Goal: Book appointment/travel/reservation

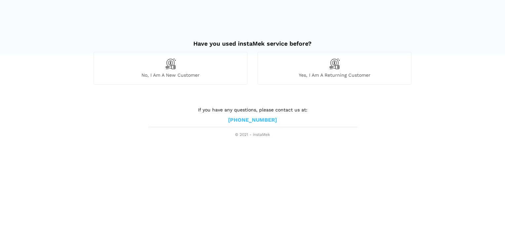
click at [185, 75] on span "No, I am a new customer" at bounding box center [170, 75] width 153 height 6
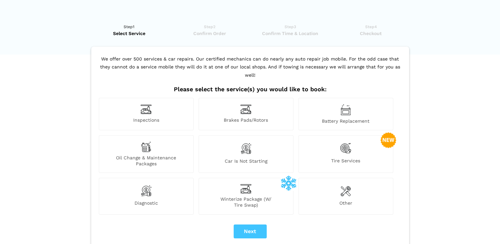
scroll to position [44, 0]
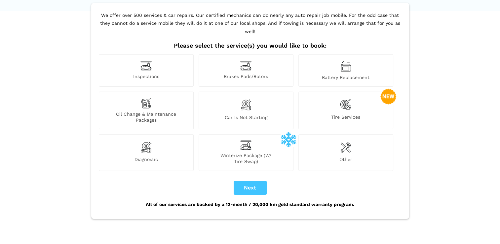
click at [151, 64] on div "Inspections" at bounding box center [146, 70] width 95 height 32
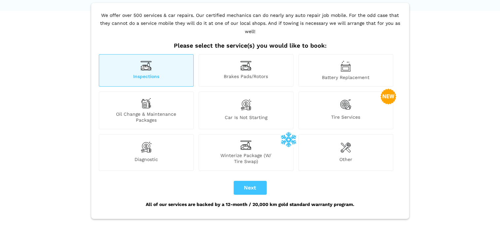
scroll to position [69, 0]
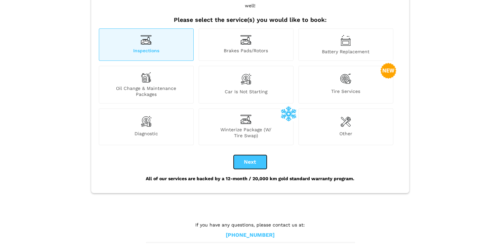
click at [242, 156] on button "Next" at bounding box center [250, 162] width 33 height 14
checkbox input "true"
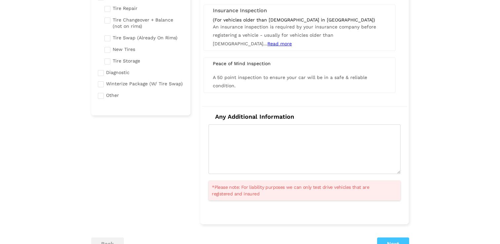
scroll to position [144, 0]
click at [268, 86] on div "A 50 point inspection to ensure your car will be in a safe & reliable condition." at bounding box center [299, 81] width 183 height 17
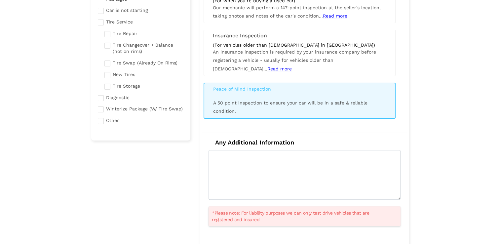
scroll to position [119, 0]
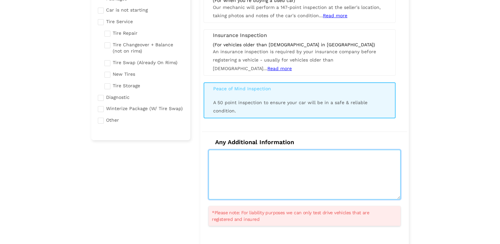
click at [236, 165] on textarea at bounding box center [304, 175] width 192 height 50
type textarea "h"
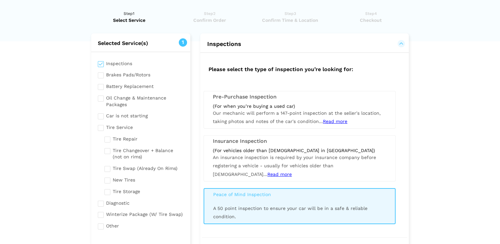
scroll to position [0, 0]
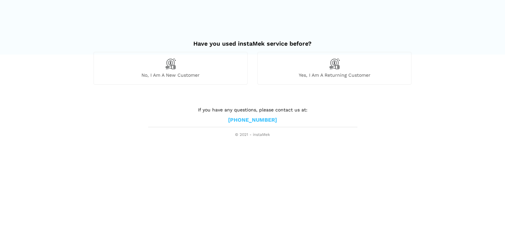
click at [174, 75] on span "No, I am a new customer" at bounding box center [170, 75] width 153 height 6
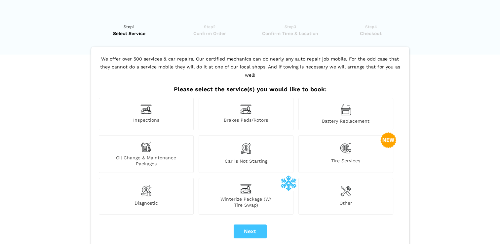
click at [144, 184] on img at bounding box center [145, 190] width 11 height 13
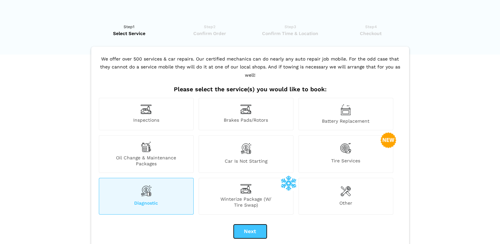
click at [244, 224] on button "Next" at bounding box center [250, 231] width 33 height 14
checkbox input "true"
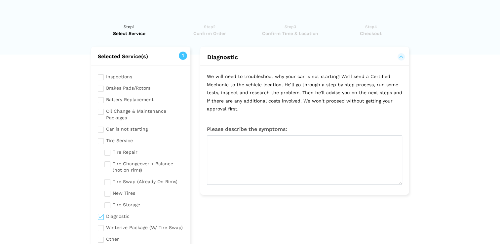
click at [102, 76] on input "checkbox" at bounding box center [141, 76] width 86 height 8
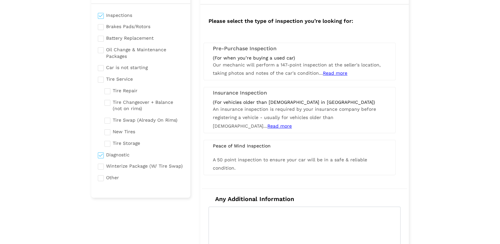
scroll to position [59, 0]
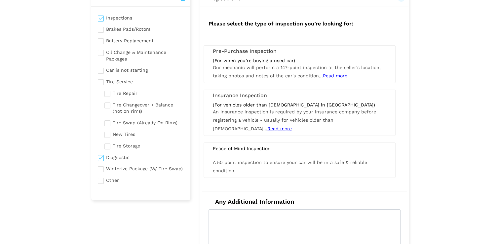
click at [101, 19] on input "checkbox" at bounding box center [141, 17] width 86 height 8
checkbox input "false"
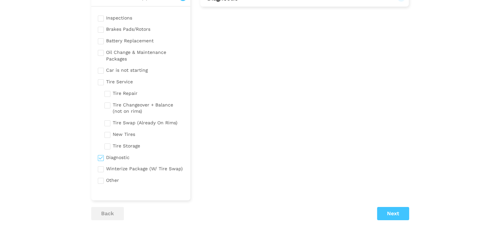
click at [138, 156] on input "checkbox" at bounding box center [141, 157] width 86 height 8
click at [133, 157] on input "checkbox" at bounding box center [141, 157] width 86 height 8
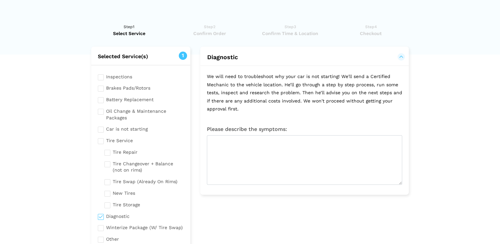
scroll to position [18, 0]
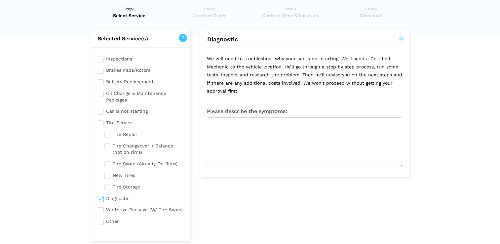
click at [101, 197] on input "checkbox" at bounding box center [141, 198] width 86 height 8
checkbox input "false"
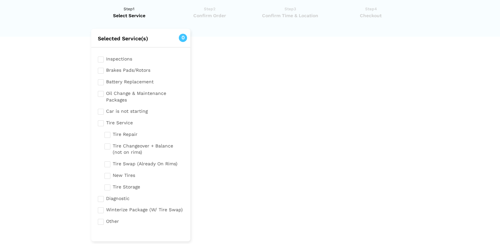
click at [101, 60] on input "checkbox" at bounding box center [141, 58] width 86 height 8
checkbox input "true"
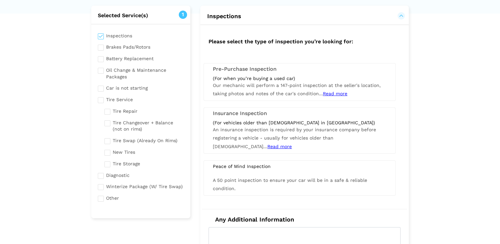
scroll to position [48, 0]
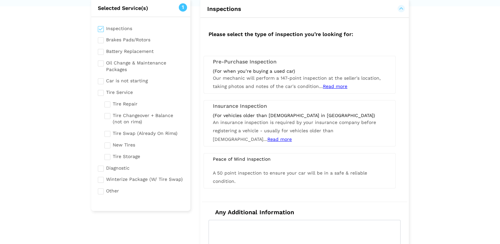
click at [280, 162] on div "Peace of Mind Inspection A 50 point inspection to ensure your car will be in a …" at bounding box center [299, 170] width 192 height 35
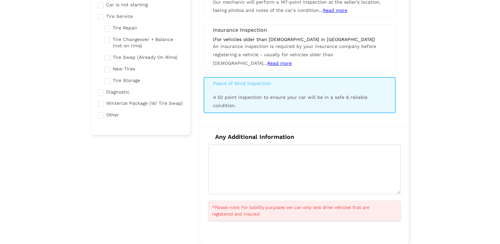
scroll to position [124, 0]
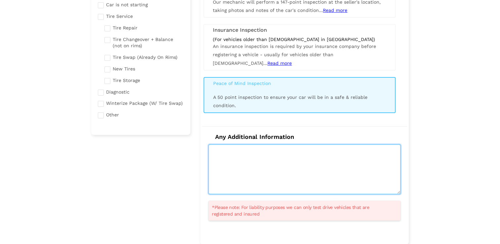
click at [274, 162] on textarea at bounding box center [304, 169] width 192 height 50
type textarea "h"
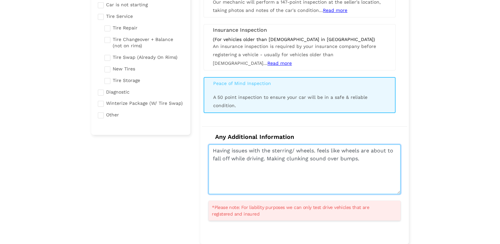
scroll to position [226, 0]
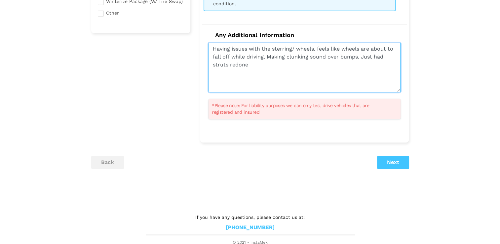
type textarea "Having issues with the sterring/ wheels. feels like wheels are about to fall of…"
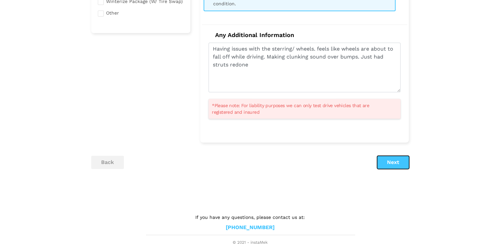
click at [388, 159] on button "Next" at bounding box center [393, 162] width 32 height 13
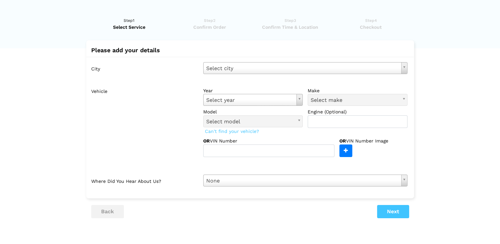
scroll to position [0, 0]
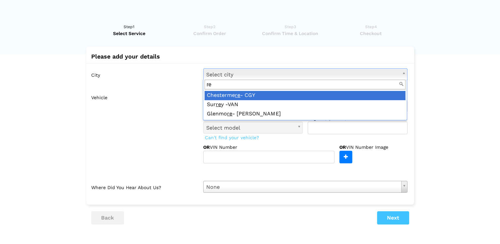
type input "r"
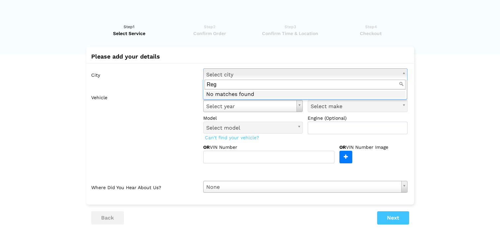
type input "Re"
